Goal: Task Accomplishment & Management: Manage account settings

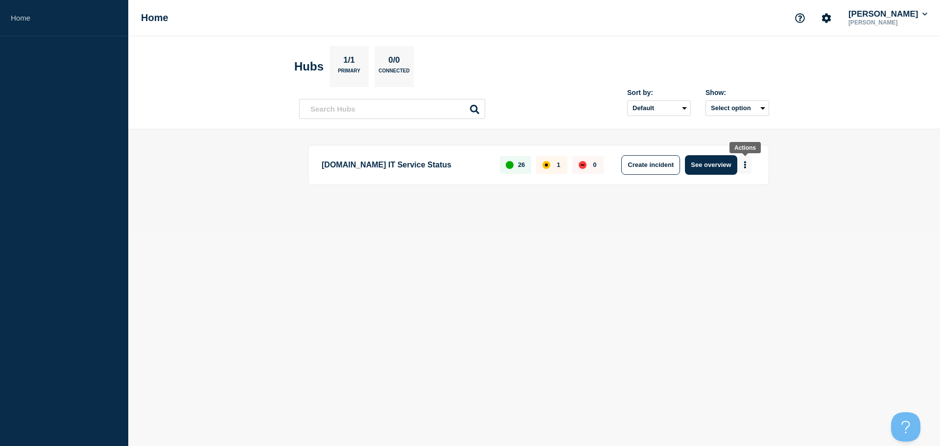
click at [747, 163] on button "More actions" at bounding box center [745, 165] width 13 height 18
click at [734, 209] on link "View Status Page" at bounding box center [744, 207] width 72 height 8
click at [533, 167] on div "26 1 0" at bounding box center [552, 165] width 104 height 20
click at [541, 164] on div "1" at bounding box center [551, 165] width 31 height 18
click at [714, 169] on button "See overview" at bounding box center [711, 165] width 52 height 20
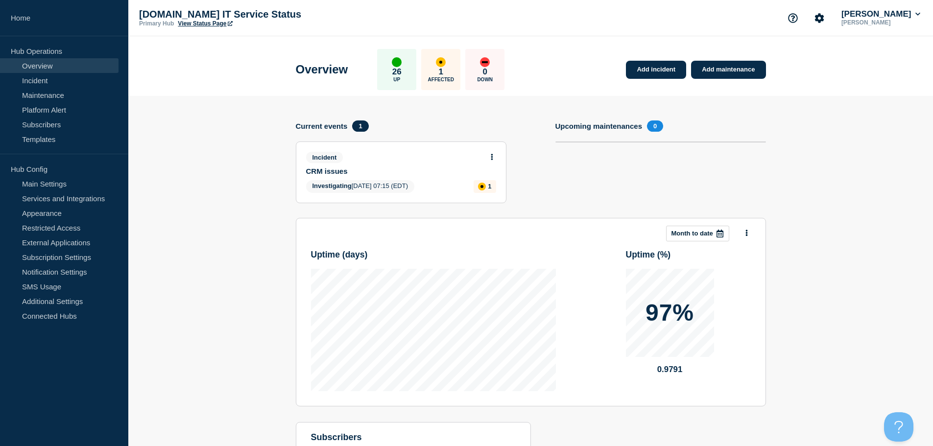
click at [492, 160] on icon at bounding box center [492, 157] width 2 height 6
click at [494, 193] on link "Update incident" at bounding box center [491, 193] width 47 height 8
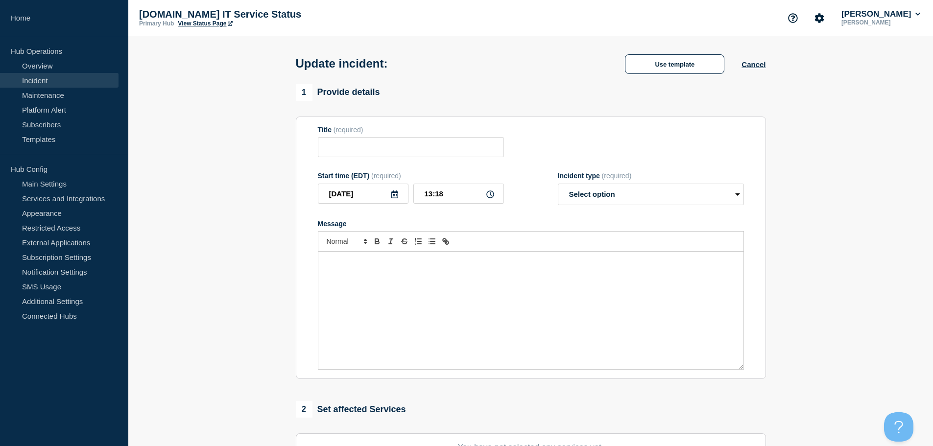
type input "CRM issues"
click at [679, 200] on select "Select option Investigating Identified Monitoring Resolved" at bounding box center [651, 195] width 186 height 22
select select "monitoring"
click at [558, 186] on select "Select option Investigating Identified Monitoring Resolved" at bounding box center [651, 195] width 186 height 22
click at [406, 306] on div "Message" at bounding box center [530, 311] width 425 height 118
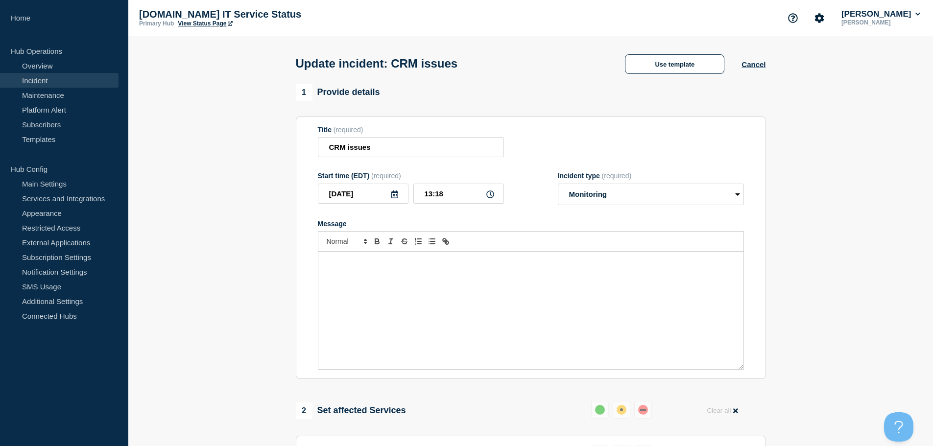
click at [491, 196] on icon at bounding box center [490, 194] width 8 height 8
click at [487, 195] on icon at bounding box center [490, 194] width 8 height 8
click at [439, 201] on input "13:18" at bounding box center [458, 194] width 91 height 20
click at [501, 197] on input "13:18" at bounding box center [458, 194] width 91 height 20
click at [493, 197] on icon at bounding box center [490, 194] width 8 height 8
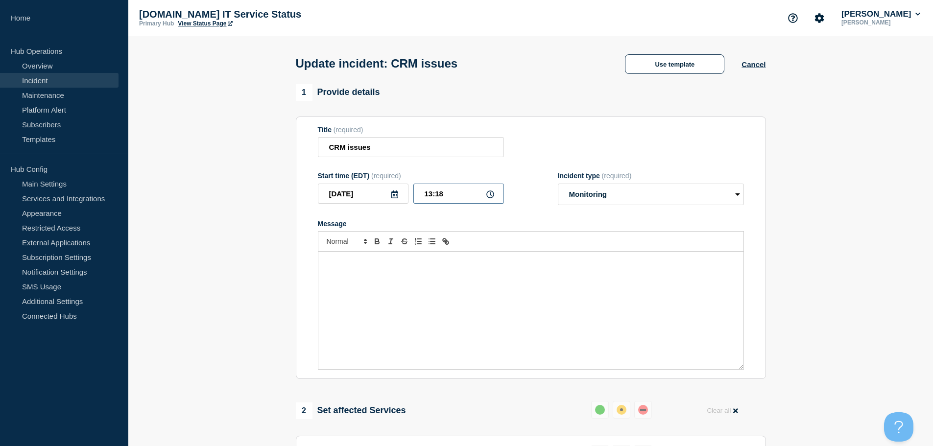
click at [433, 195] on input "13:18" at bounding box center [458, 194] width 91 height 20
type input "12:30"
click at [422, 156] on input "CRM issues" at bounding box center [411, 147] width 186 height 20
click at [419, 263] on p "Message" at bounding box center [531, 262] width 410 height 9
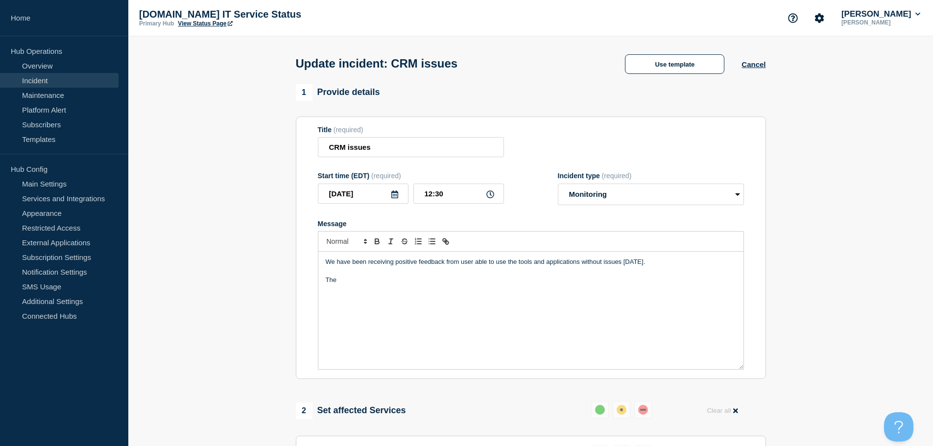
click at [532, 292] on div "We have been receiving positive feedback from user able to use the tools and ap…" at bounding box center [530, 311] width 425 height 118
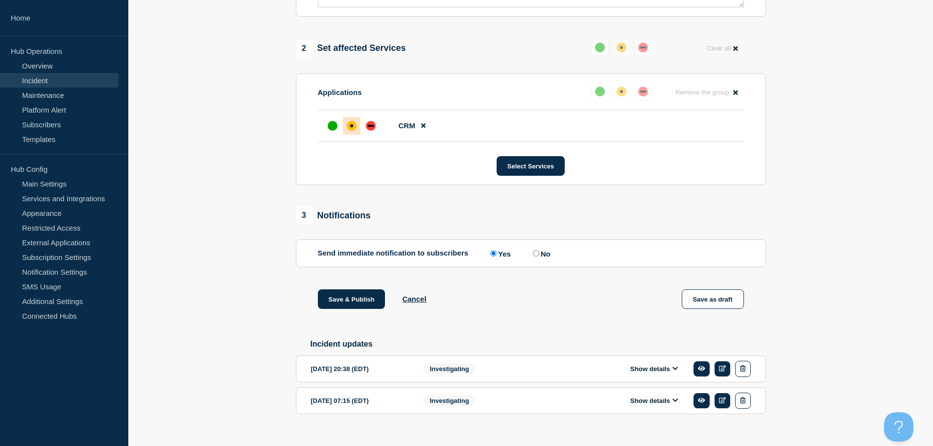
scroll to position [381, 0]
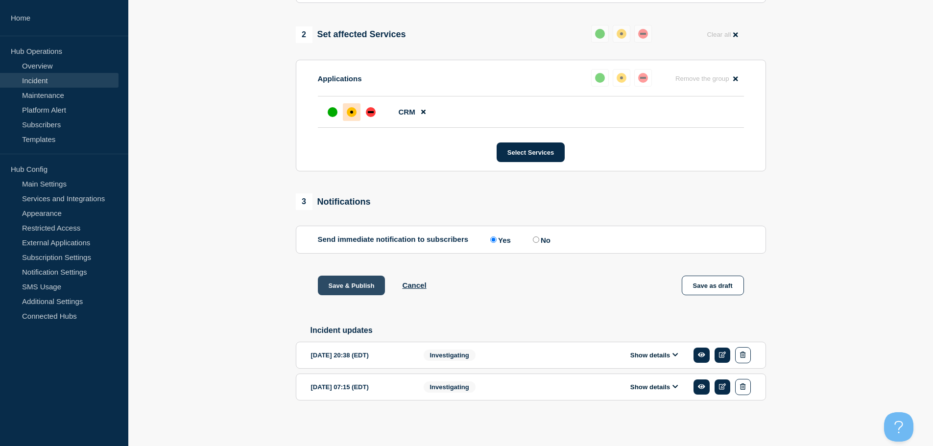
click at [353, 286] on button "Save & Publish" at bounding box center [352, 286] width 68 height 20
